Goal: Task Accomplishment & Management: Manage account settings

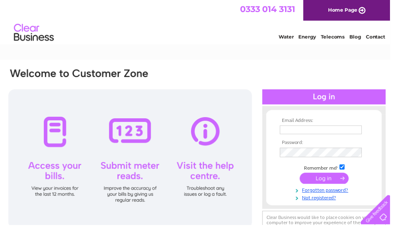
click at [339, 132] on input "text" at bounding box center [324, 131] width 83 height 9
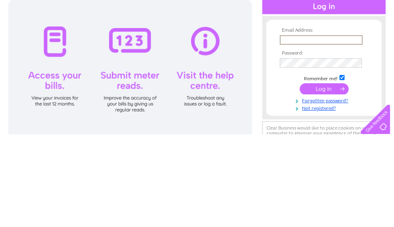
type input "[EMAIL_ADDRESS][DOMAIN_NAME]"
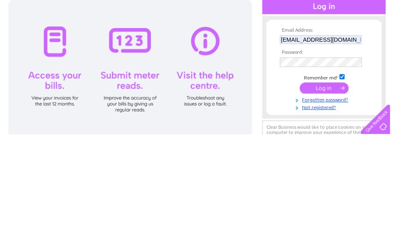
scroll to position [92, 0]
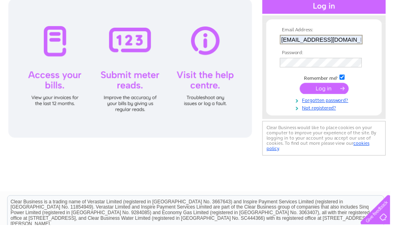
click at [320, 54] on th "Password:" at bounding box center [327, 54] width 93 height 6
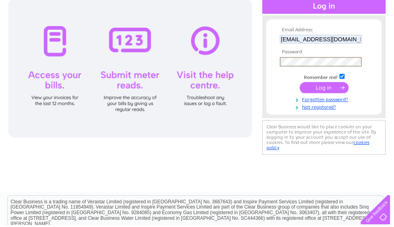
scroll to position [91, 0]
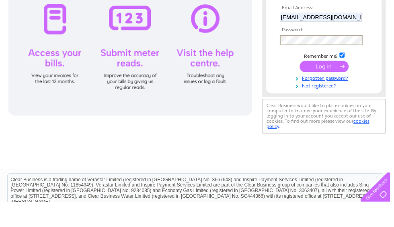
click at [338, 98] on link "Forgotten password?" at bounding box center [328, 102] width 91 height 8
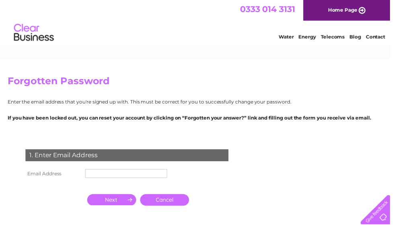
click at [135, 175] on input "text" at bounding box center [127, 175] width 83 height 9
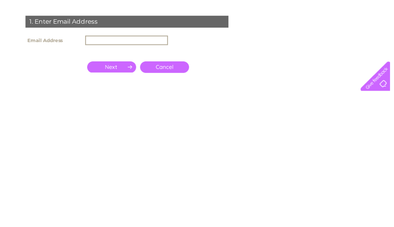
type input "[EMAIL_ADDRESS][DOMAIN_NAME]"
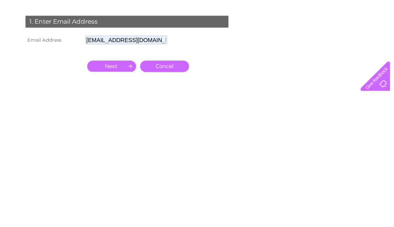
scroll to position [135, 0]
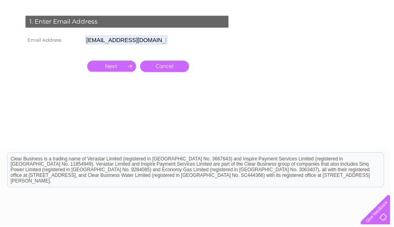
click at [170, 65] on link "Cancel" at bounding box center [165, 67] width 49 height 12
click at [115, 69] on input "button" at bounding box center [112, 66] width 49 height 11
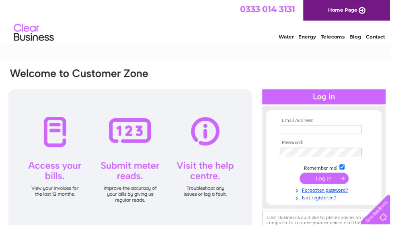
type input "[EMAIL_ADDRESS][DOMAIN_NAME]"
click at [332, 192] on link "Forgotten password?" at bounding box center [328, 192] width 91 height 8
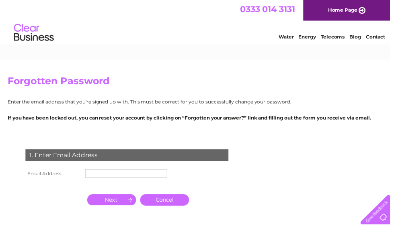
click at [138, 188] on td at bounding box center [127, 187] width 87 height 10
click at [140, 172] on input "text" at bounding box center [127, 175] width 83 height 9
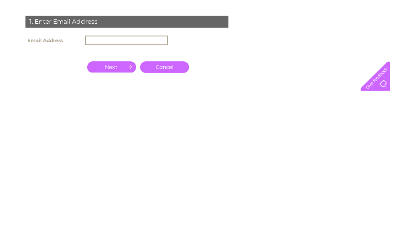
type input "[EMAIL_ADDRESS][DOMAIN_NAME]"
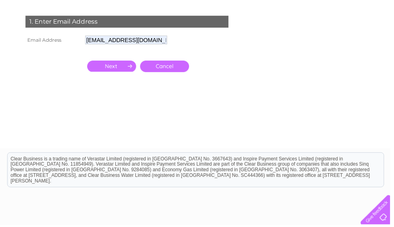
click at [123, 62] on input "button" at bounding box center [112, 66] width 49 height 11
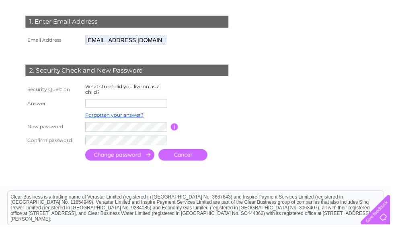
click at [141, 107] on input "text" at bounding box center [127, 104] width 83 height 9
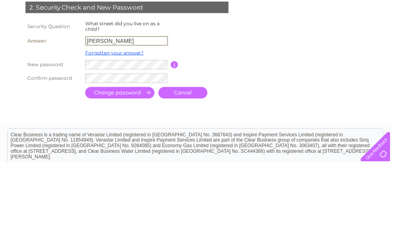
type input "Binny park"
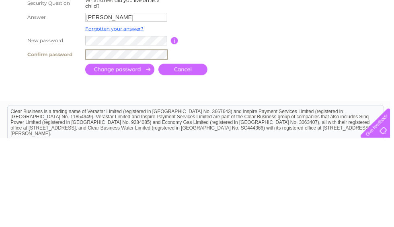
click at [135, 152] on input "submit" at bounding box center [121, 158] width 70 height 12
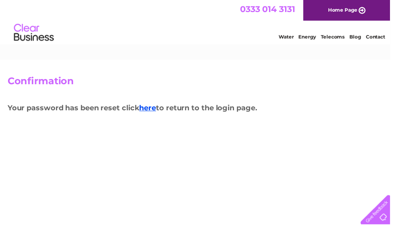
click at [356, 18] on link "Home Page" at bounding box center [350, 10] width 88 height 21
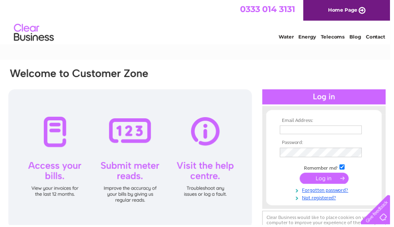
type input "[EMAIL_ADDRESS][DOMAIN_NAME]"
click at [326, 183] on input "submit" at bounding box center [327, 180] width 49 height 11
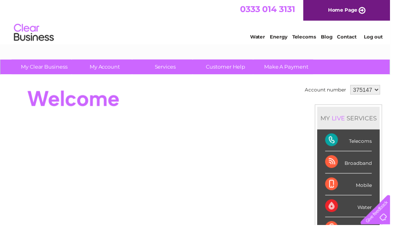
click at [364, 143] on div "Telecoms" at bounding box center [351, 142] width 47 height 22
click at [366, 141] on div "Telecoms" at bounding box center [351, 142] width 47 height 22
click at [343, 143] on div "Telecoms" at bounding box center [351, 142] width 47 height 22
click at [338, 147] on div "Telecoms" at bounding box center [351, 142] width 47 height 22
click at [232, 68] on link "Customer Help" at bounding box center [228, 67] width 66 height 15
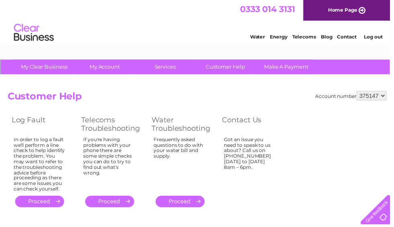
click at [308, 37] on link "Telecoms" at bounding box center [307, 37] width 24 height 6
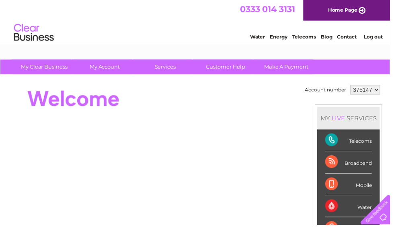
click at [357, 143] on div "Telecoms" at bounding box center [351, 142] width 47 height 22
click at [334, 150] on div "Telecoms" at bounding box center [351, 142] width 47 height 22
click at [371, 90] on select "375147" at bounding box center [369, 91] width 30 height 10
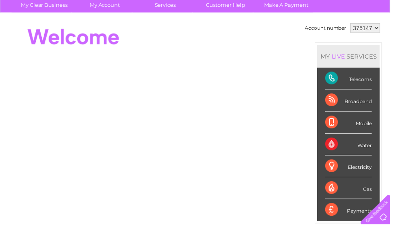
scroll to position [55, 0]
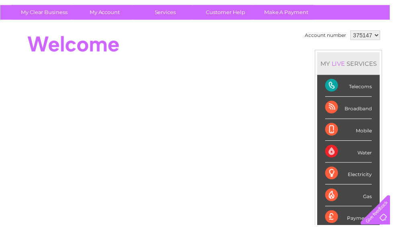
click at [362, 65] on div "MY LIVE SERVICES" at bounding box center [351, 64] width 63 height 23
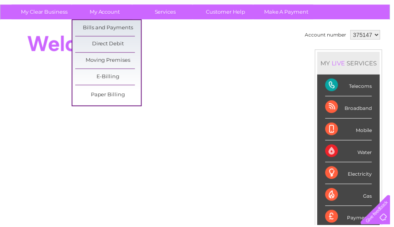
click at [231, 13] on link "Customer Help" at bounding box center [228, 12] width 66 height 15
